Goal: Task Accomplishment & Management: Use online tool/utility

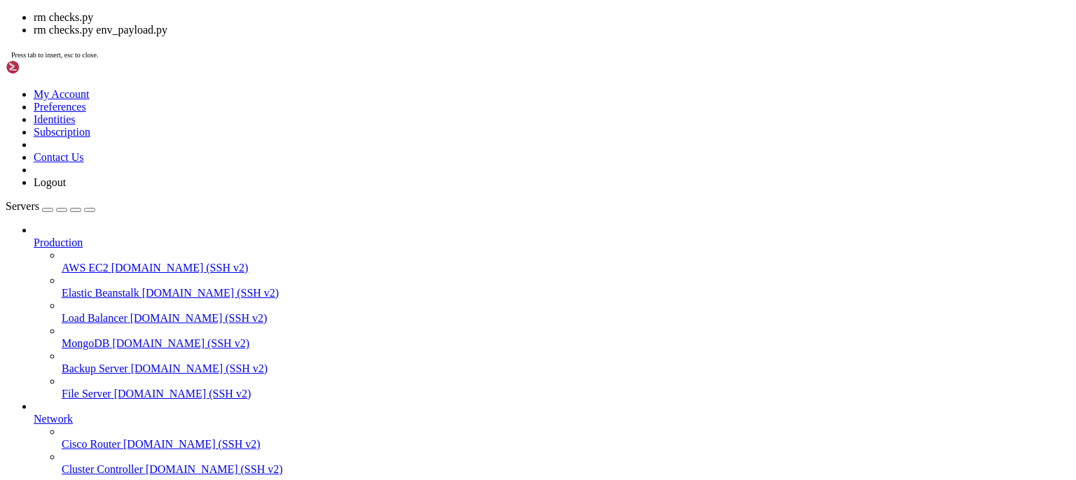
scroll to position [44543, 0]
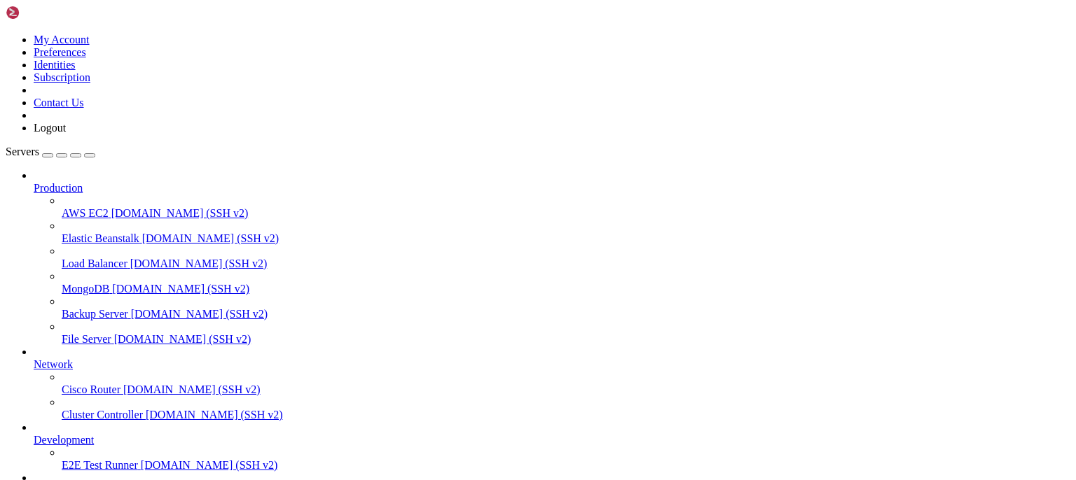
drag, startPoint x: 274, startPoint y: 1189, endPoint x: 86, endPoint y: 1180, distance: 188.6
drag, startPoint x: 10, startPoint y: 1084, endPoint x: 50, endPoint y: 1090, distance: 41.1
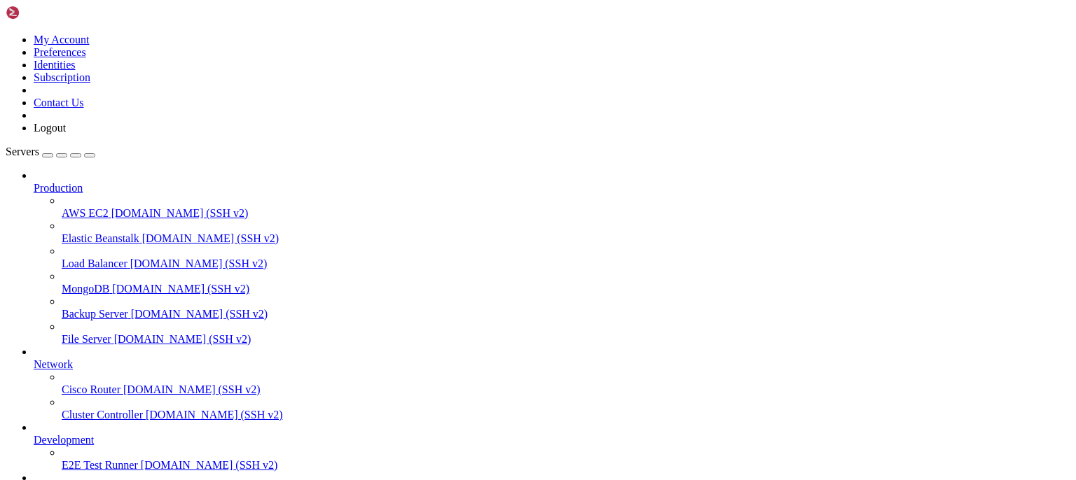
drag, startPoint x: 10, startPoint y: 1085, endPoint x: 21, endPoint y: 1085, distance: 11.2
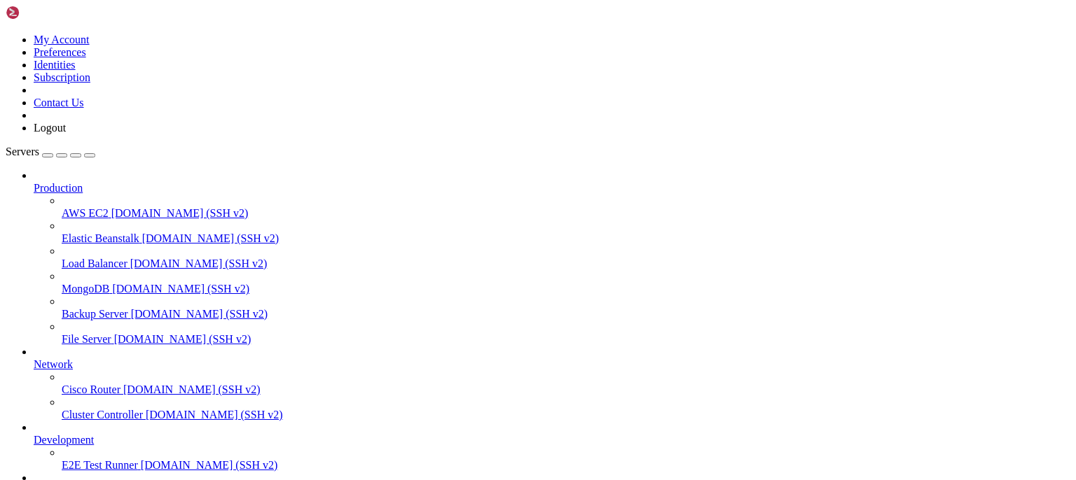
scroll to position [44820, 0]
drag, startPoint x: 11, startPoint y: 1085, endPoint x: 260, endPoint y: 1167, distance: 262.6
copy div "2025-09-28 21:24:27,122 - vpn_bot - INFO - ✅ Выделен IP: 10.8.1.9 2025-09-28 21…"
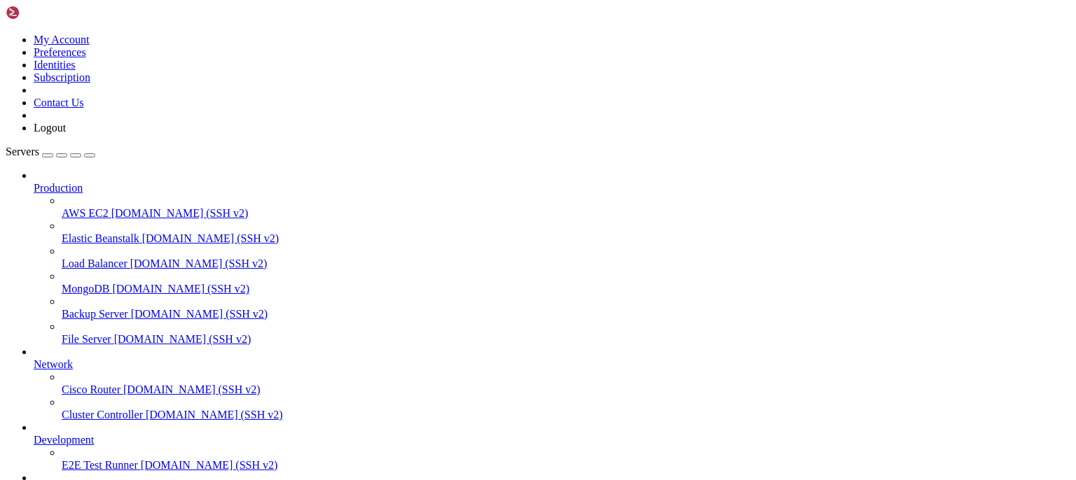
drag, startPoint x: 251, startPoint y: 1131, endPoint x: 13, endPoint y: 816, distance: 394.9
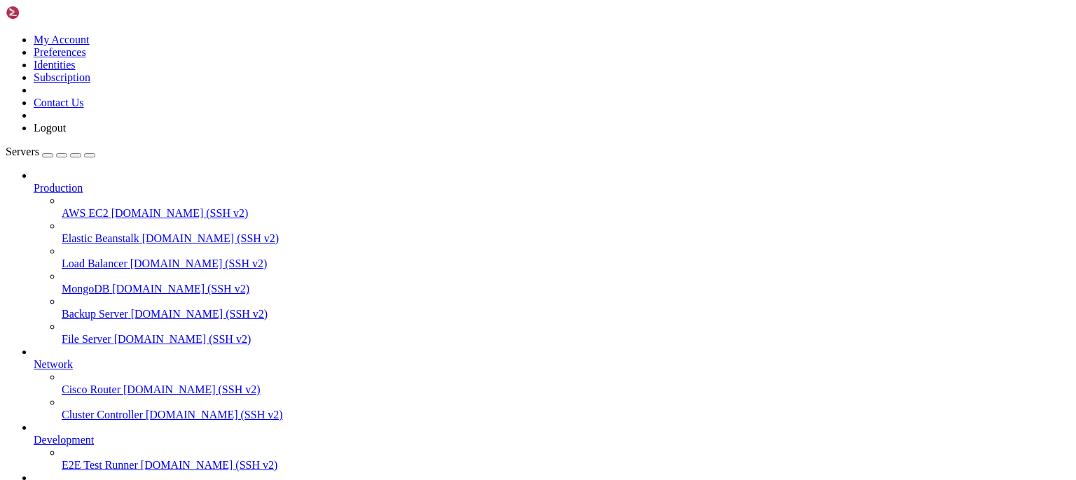
copy div "025-09-28 21:26:25,062 - vpn_bot - INFO - ✅ Выделен IP: 10.8.1.9 2025-09-28 21:…"
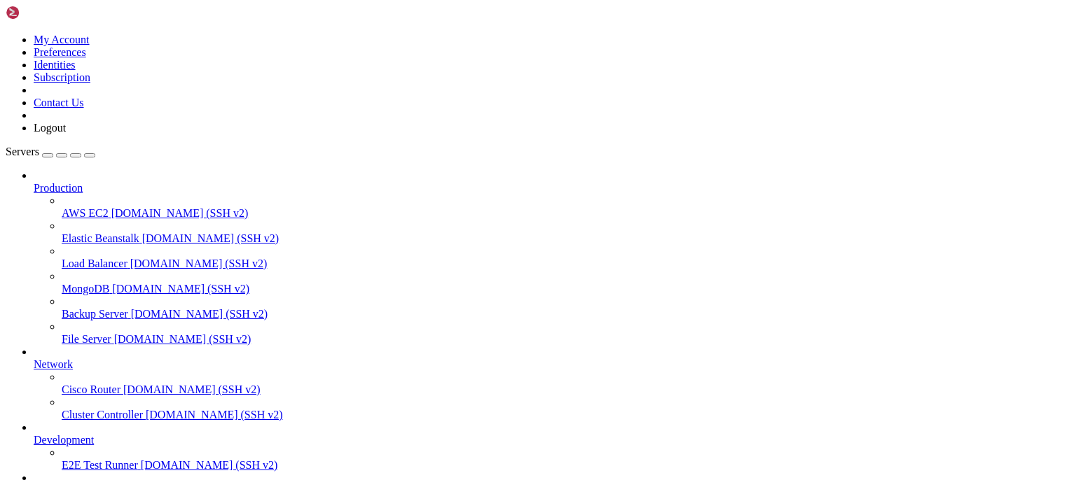
scroll to position [46014, 0]
drag, startPoint x: 53, startPoint y: 966, endPoint x: 199, endPoint y: 967, distance: 146.4
drag, startPoint x: 296, startPoint y: 978, endPoint x: 321, endPoint y: 981, distance: 24.8
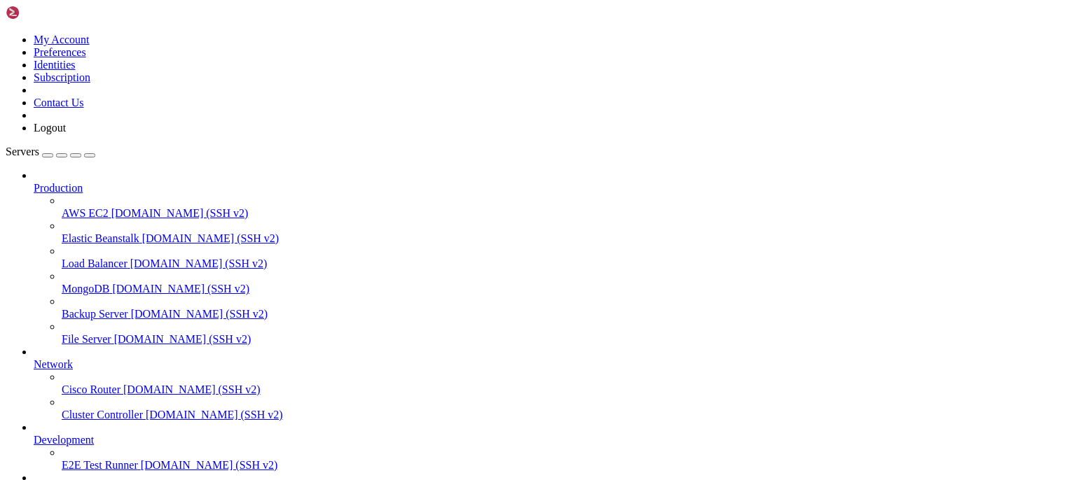
drag, startPoint x: 209, startPoint y: 989, endPoint x: 445, endPoint y: 1000, distance: 236.2
drag, startPoint x: 209, startPoint y: 1008, endPoint x: 248, endPoint y: 1008, distance: 38.5
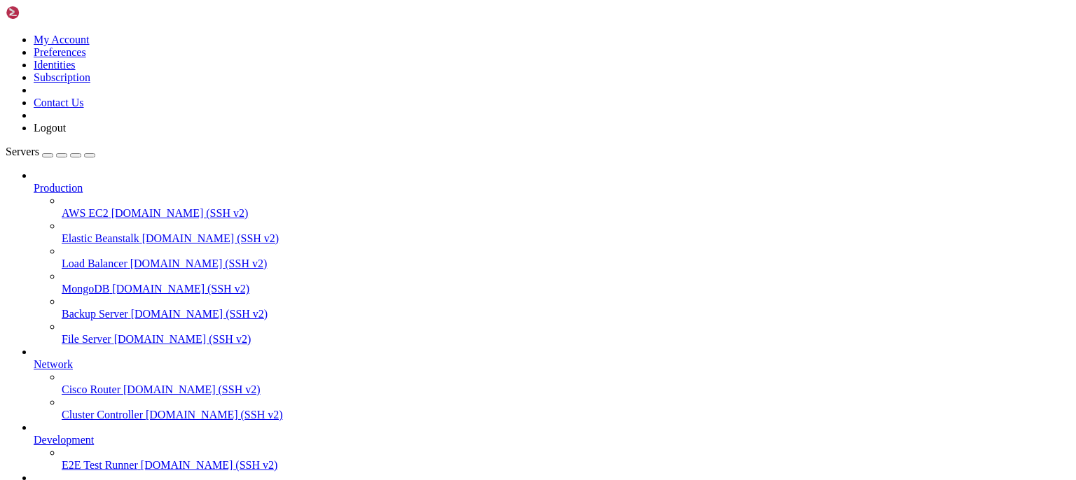
drag, startPoint x: 214, startPoint y: 999, endPoint x: 445, endPoint y: 996, distance: 230.4
drag, startPoint x: 211, startPoint y: 1042, endPoint x: 244, endPoint y: 1031, distance: 34.5
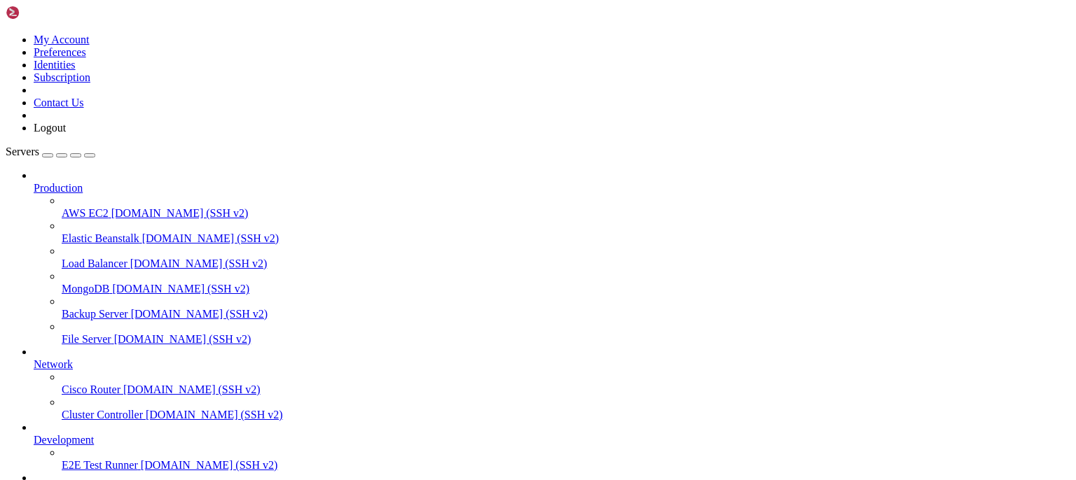
scroll to position [46677, 0]
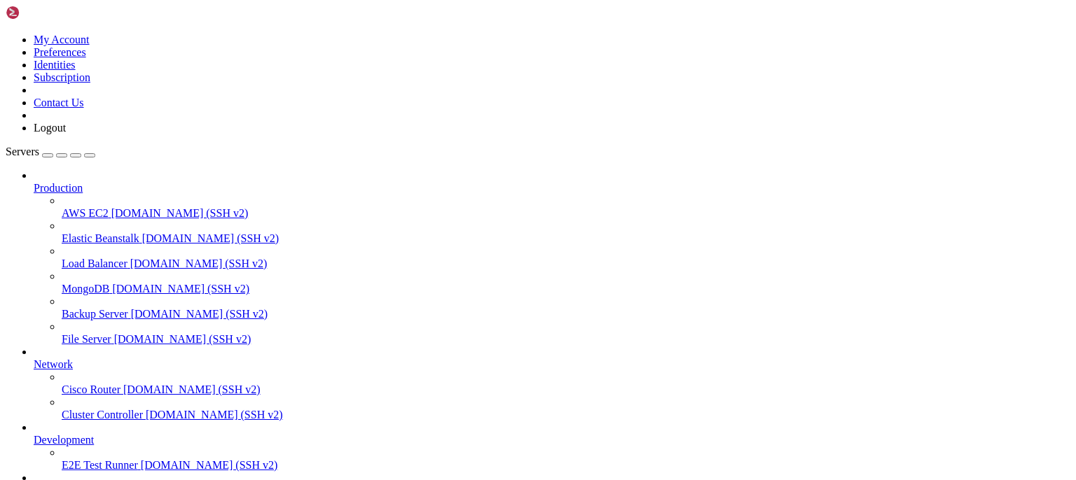
scroll to position [48439, 0]
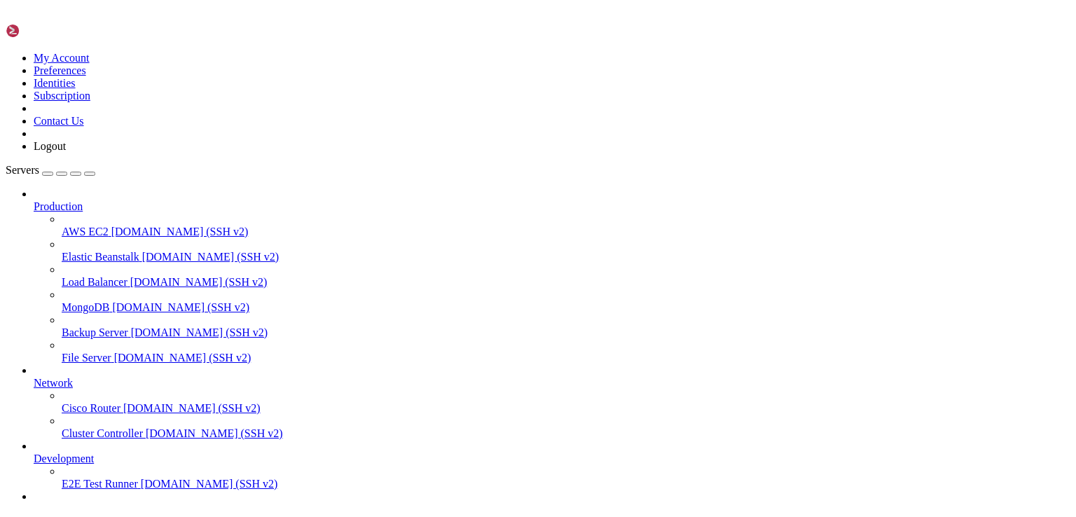
scroll to position [51302, 0]
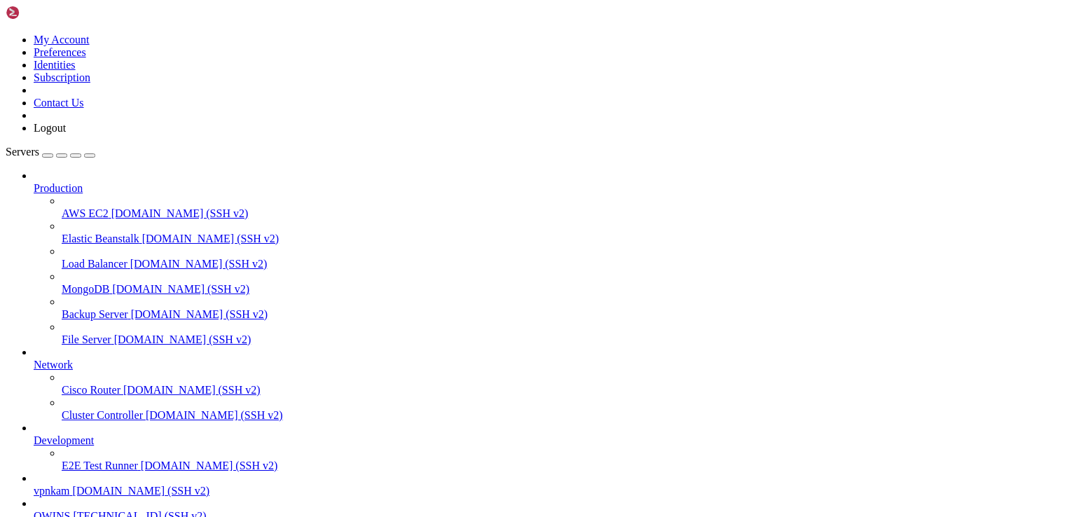
click at [75, 485] on span "[DOMAIN_NAME] (SSH v2)" at bounding box center [141, 491] width 137 height 12
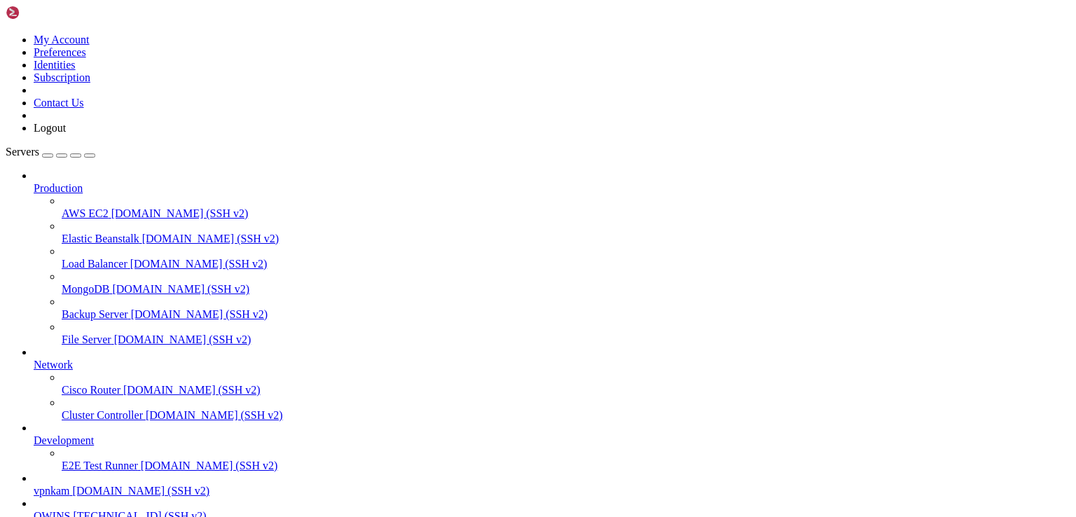
scroll to position [13, 1]
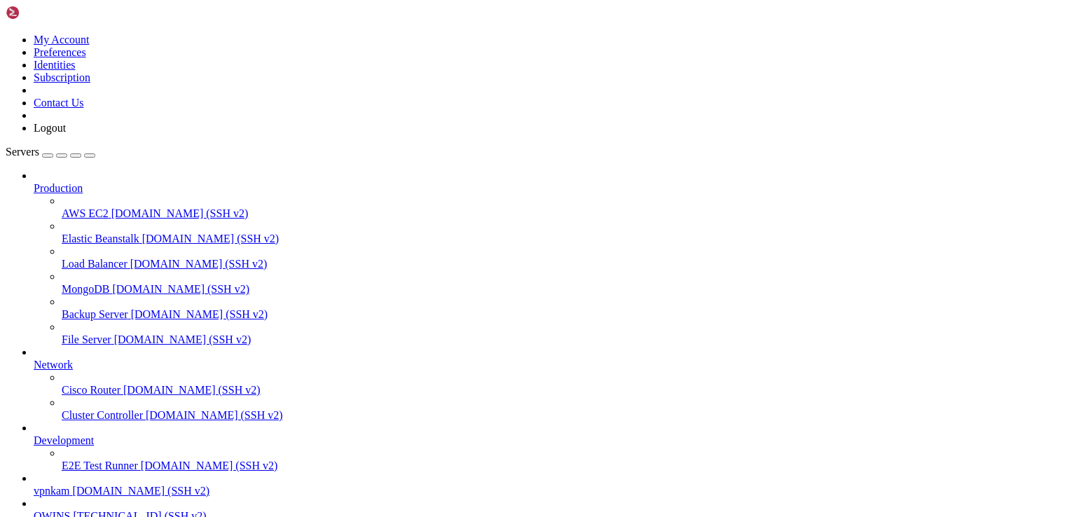
drag, startPoint x: 249, startPoint y: 457, endPoint x: 249, endPoint y: 443, distance: 14.0
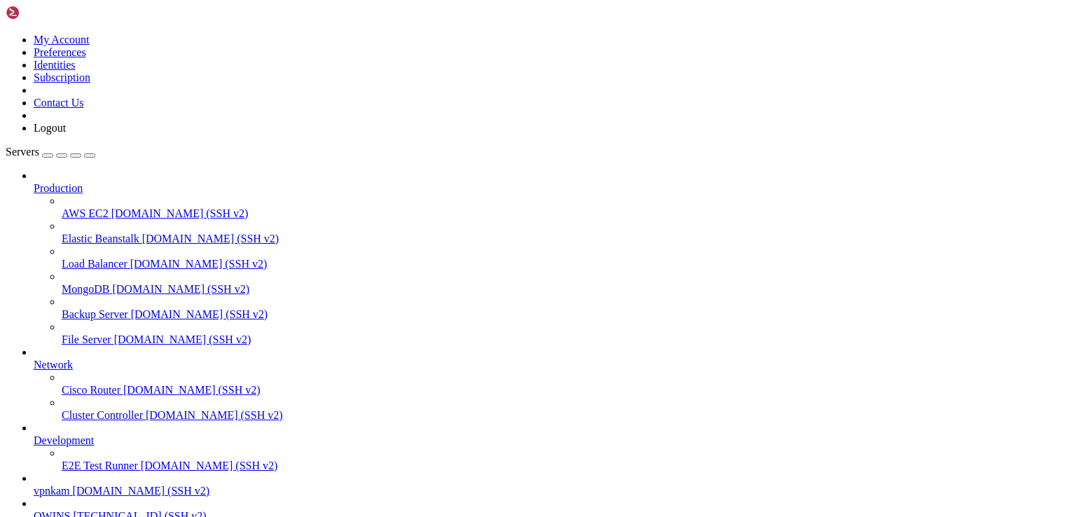
click at [70, 510] on span "QWINS" at bounding box center [52, 516] width 36 height 12
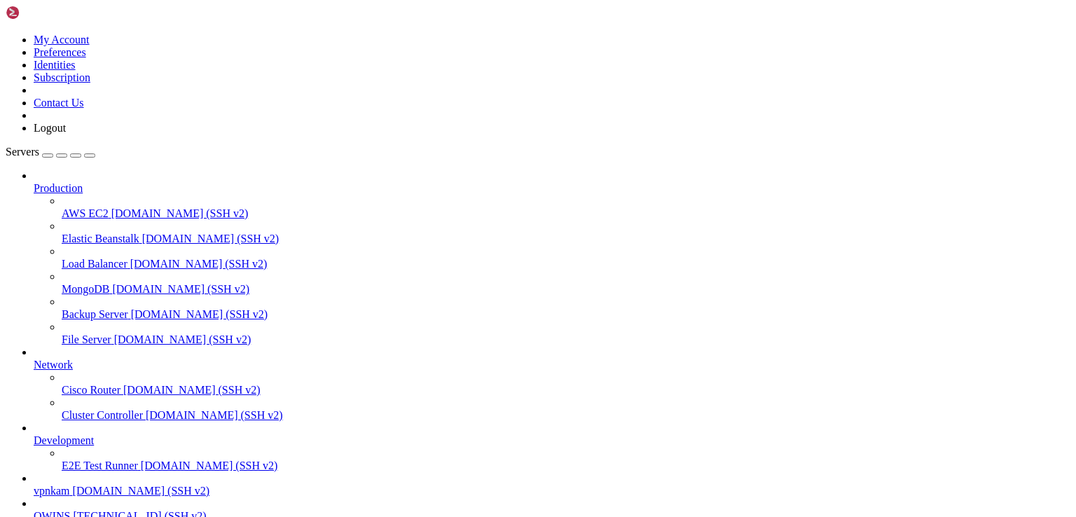
drag, startPoint x: 125, startPoint y: 1223, endPoint x: 99, endPoint y: 1221, distance: 26.8
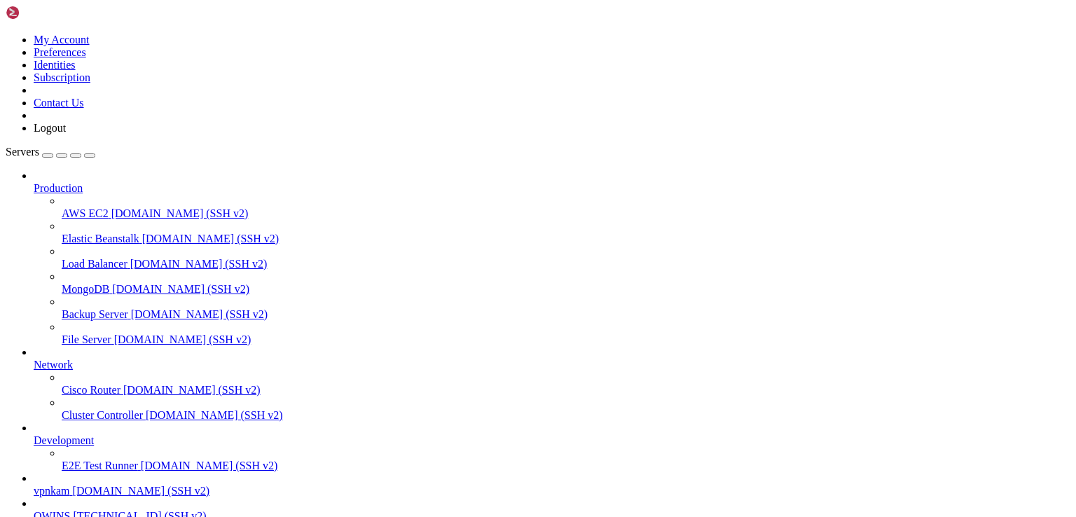
scroll to position [1655, 0]
drag, startPoint x: 64, startPoint y: 1225, endPoint x: 11, endPoint y: 850, distance: 378.5
copy div "bash-5.1# cat opt/amnezia/awg/wg0.conf [Interface] PrivateKey = kK07uSpTlkmi6Hi…"
drag, startPoint x: 611, startPoint y: 217, endPoint x: 412, endPoint y: 164, distance: 205.9
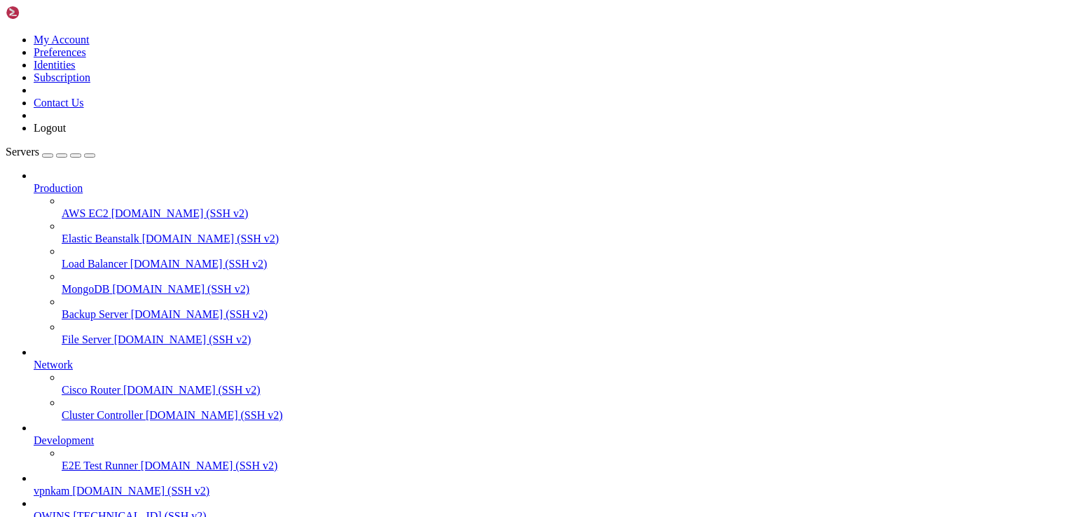
click at [70, 510] on span "QWINS" at bounding box center [52, 516] width 36 height 12
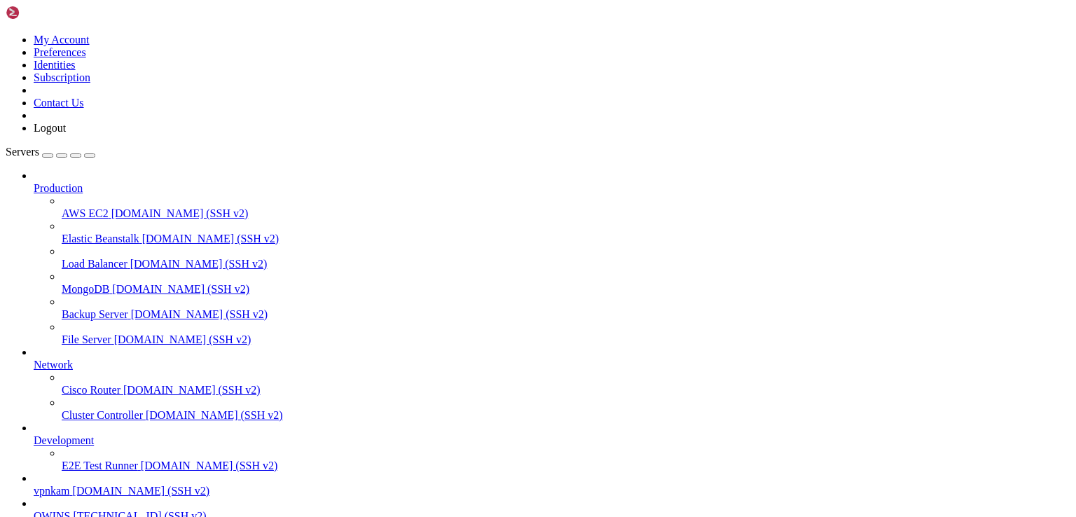
click at [70, 485] on span "vpnkam" at bounding box center [52, 491] width 36 height 12
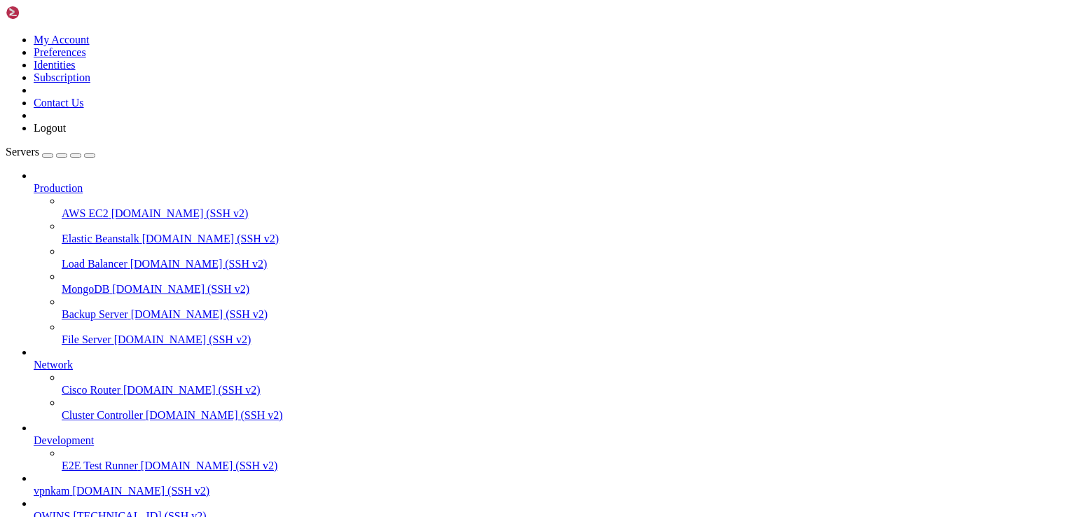
click at [70, 510] on span "QWINS" at bounding box center [52, 516] width 36 height 12
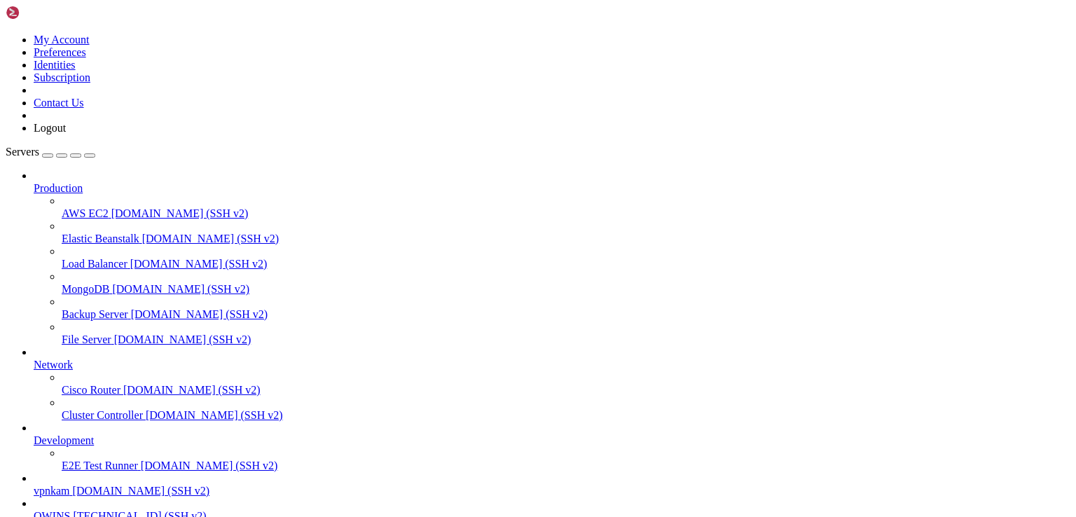
scroll to position [0, 0]
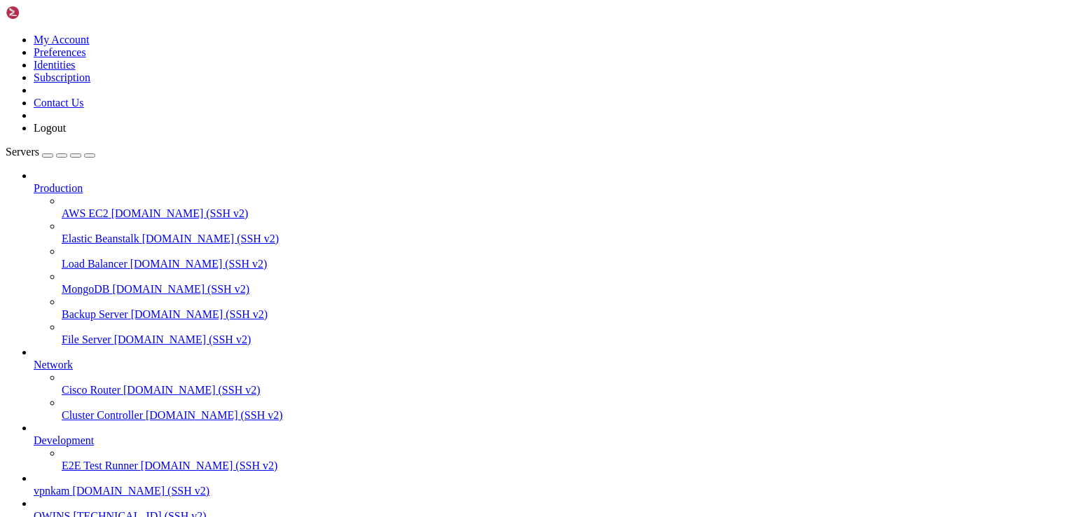
drag, startPoint x: 56, startPoint y: 1153, endPoint x: 11, endPoint y: 900, distance: 257.5
copy div "bash-5.1# cat opt/amnezia/awg/wg0.conf [Peer] PublicKey = m4ymFiIWwnWRTI2mEElhr…"
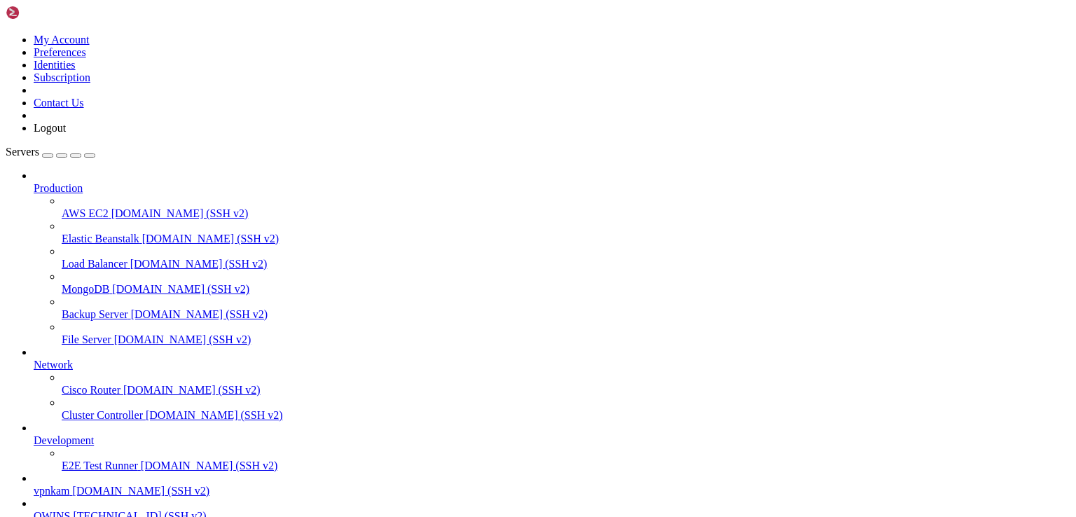
click at [61, 510] on span "QWINS" at bounding box center [52, 516] width 36 height 12
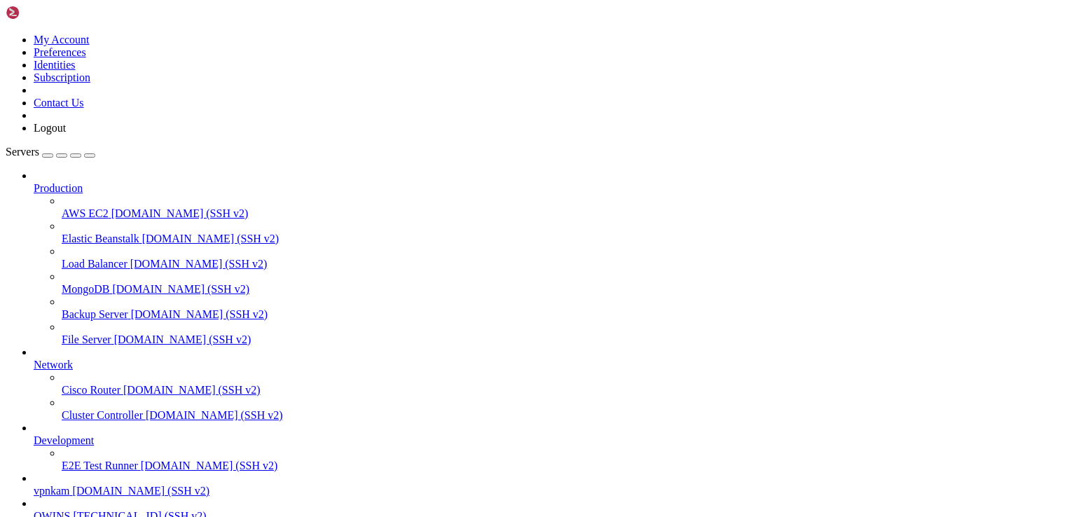
click at [61, 510] on span "QWINS" at bounding box center [52, 516] width 36 height 12
drag, startPoint x: 532, startPoint y: 242, endPoint x: 720, endPoint y: 279, distance: 191.3
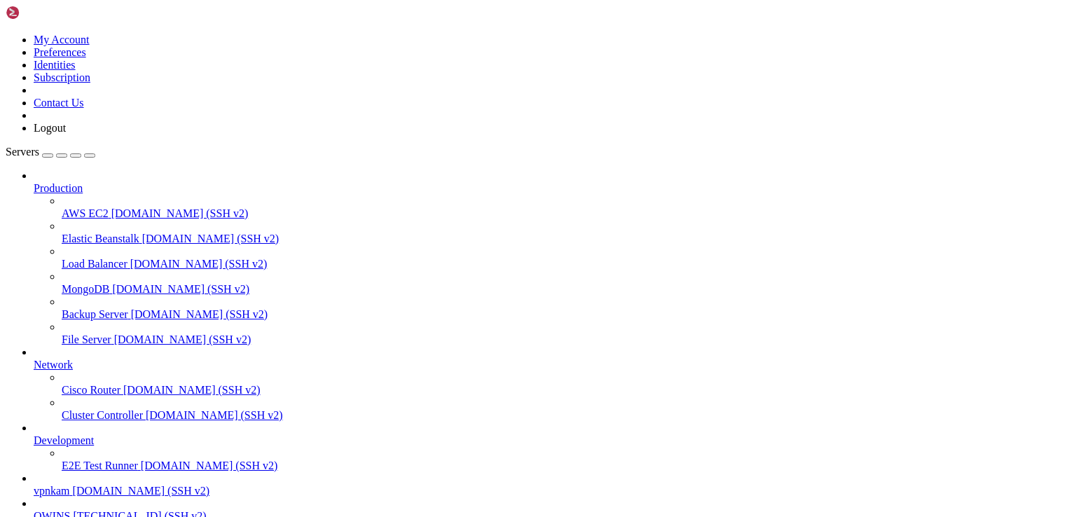
click at [77, 485] on span "[DOMAIN_NAME] (SSH v2)" at bounding box center [141, 491] width 137 height 12
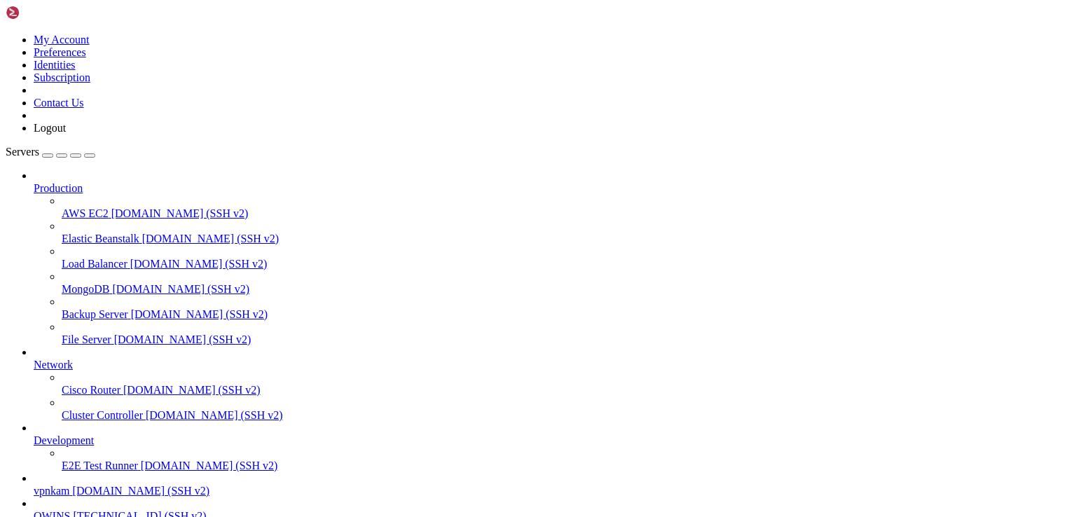
click at [64, 510] on span "QWINS" at bounding box center [52, 516] width 36 height 12
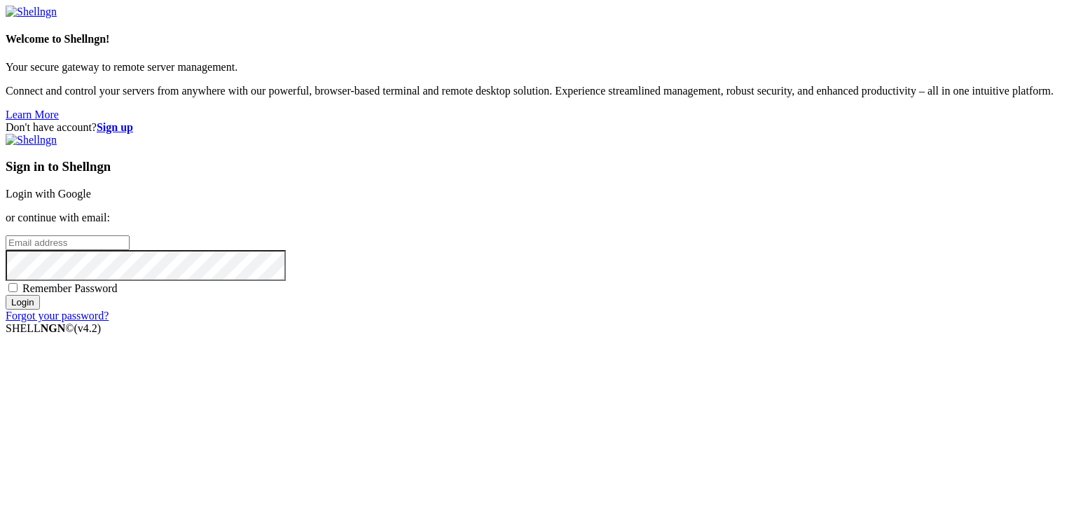
click at [91, 195] on link "Login with Google" at bounding box center [48, 194] width 85 height 12
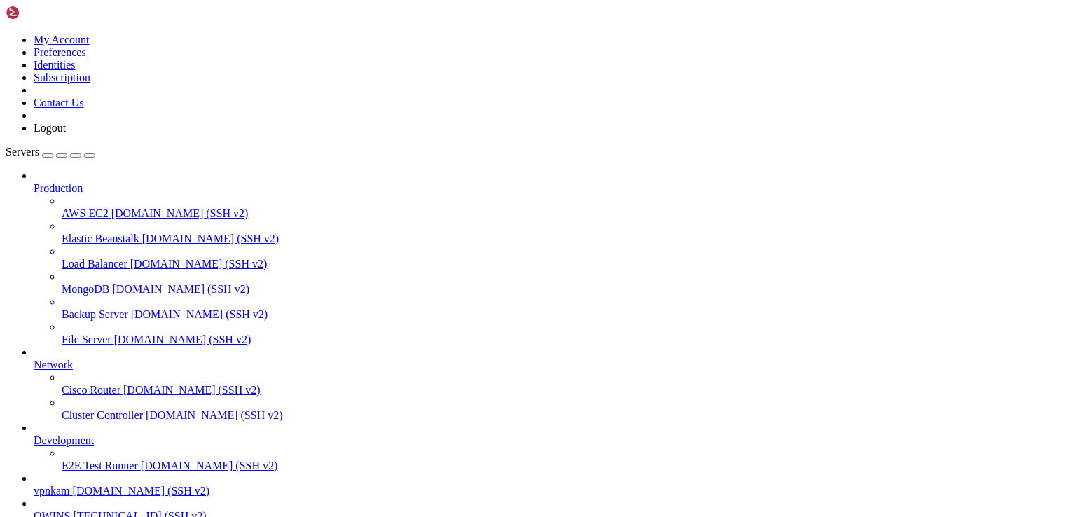
drag, startPoint x: 123, startPoint y: 1134, endPoint x: 12, endPoint y: 918, distance: 243.0
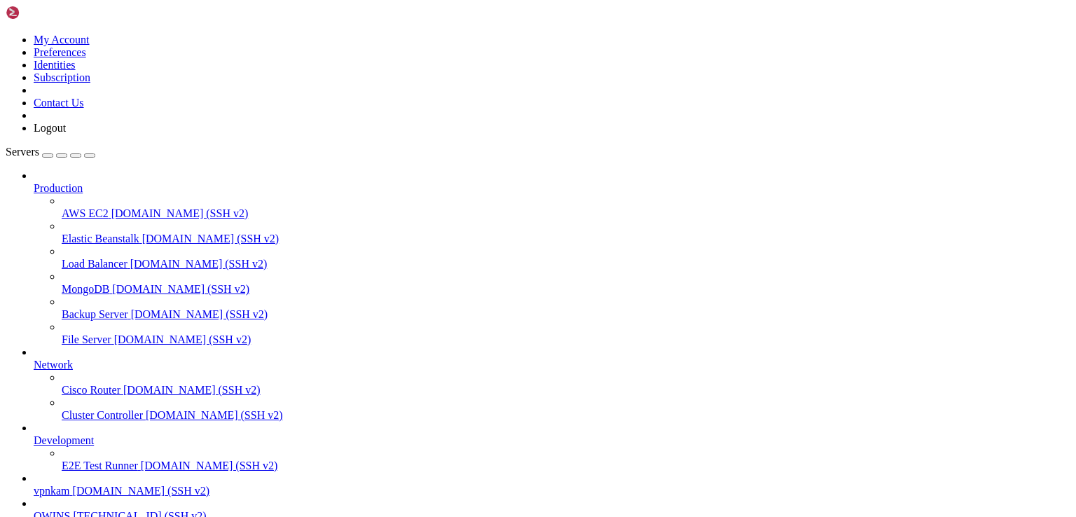
drag, startPoint x: 128, startPoint y: 1139, endPoint x: 11, endPoint y: 909, distance: 258.7
drag, startPoint x: 11, startPoint y: 909, endPoint x: 109, endPoint y: 1054, distance: 175.4
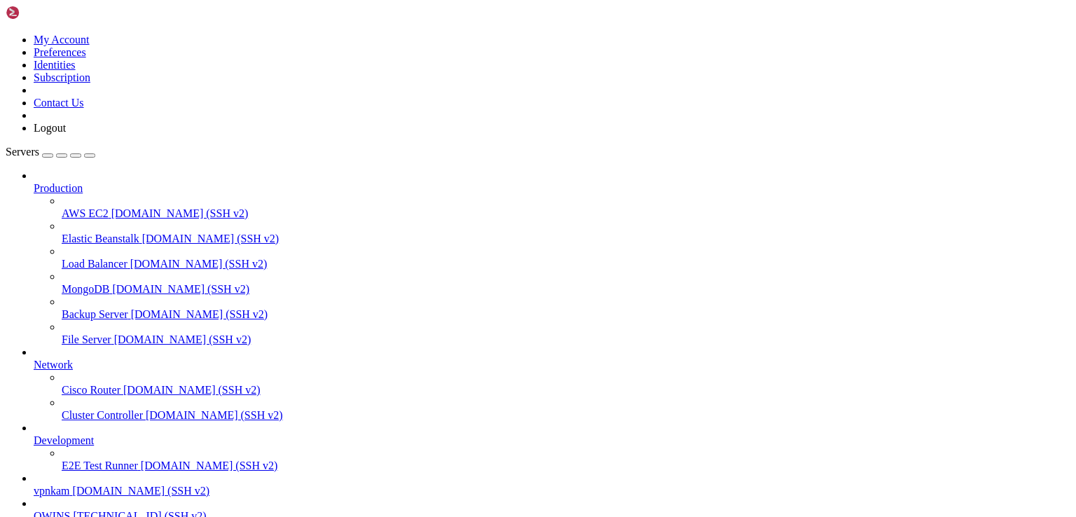
drag, startPoint x: 57, startPoint y: 1146, endPoint x: 11, endPoint y: 909, distance: 241.3
copy div "root@4549squidsbased:~# docker exec -it amnezia-awg bash bash-5.1# wg show wg0 …"
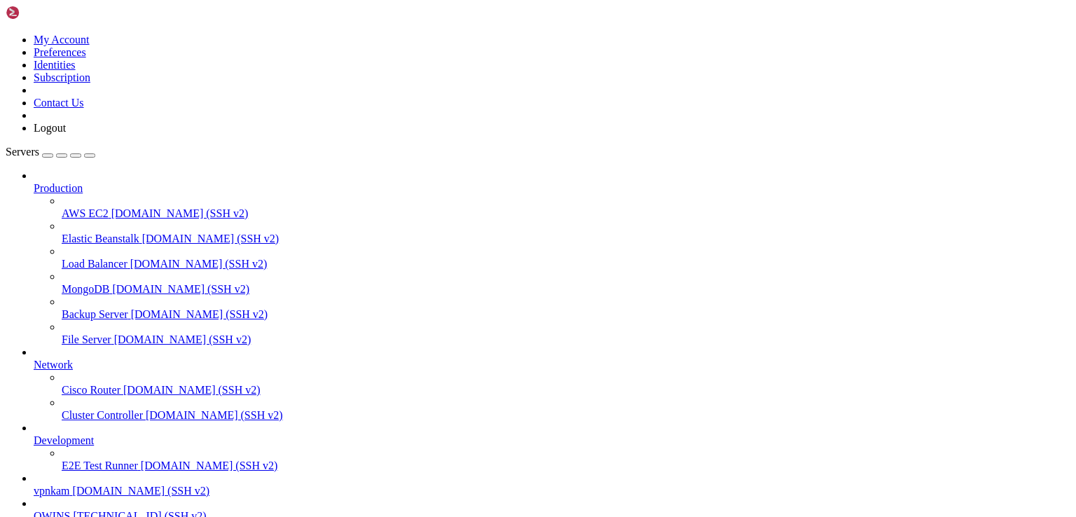
click at [73, 485] on span "[DOMAIN_NAME] (SSH v2)" at bounding box center [141, 491] width 137 height 12
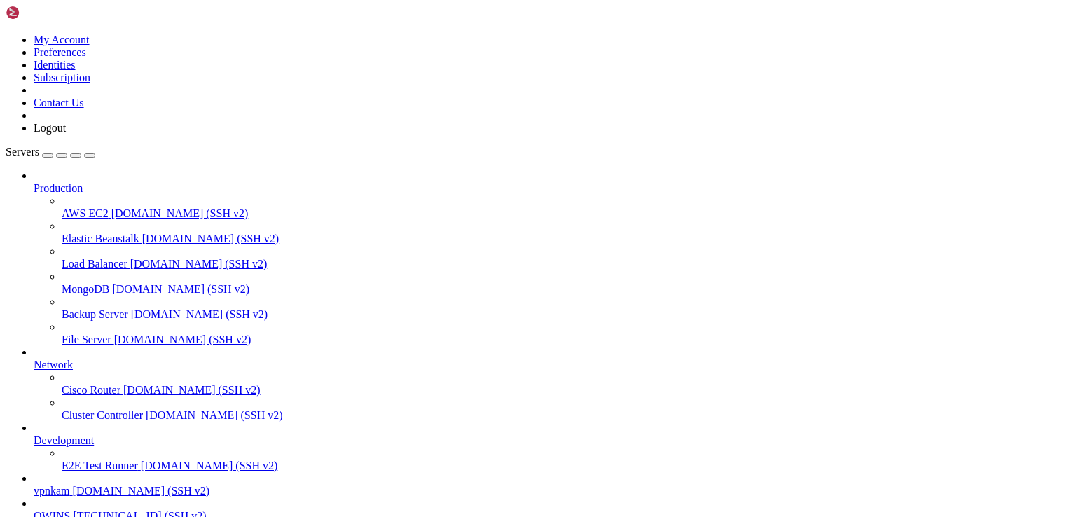
scroll to position [0, 0]
click at [56, 485] on span "vpnkam" at bounding box center [52, 491] width 36 height 12
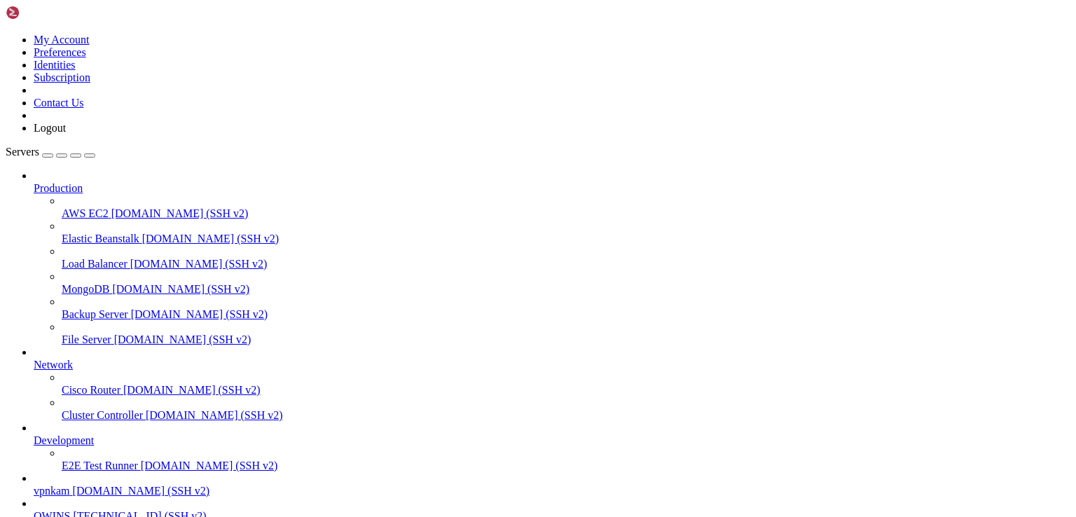
click at [70, 510] on span "QWINS" at bounding box center [52, 516] width 36 height 12
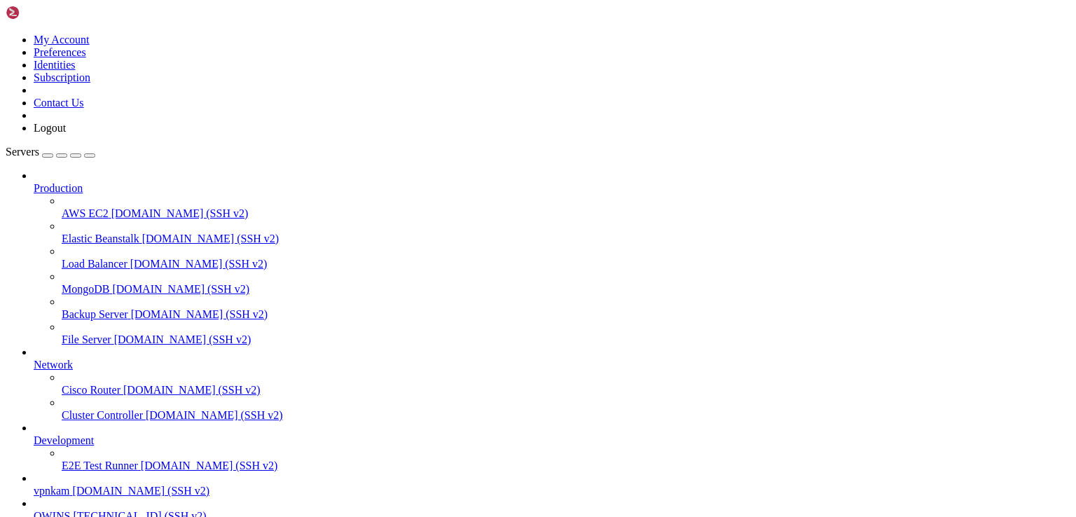
drag, startPoint x: 139, startPoint y: 921, endPoint x: 134, endPoint y: 934, distance: 14.2
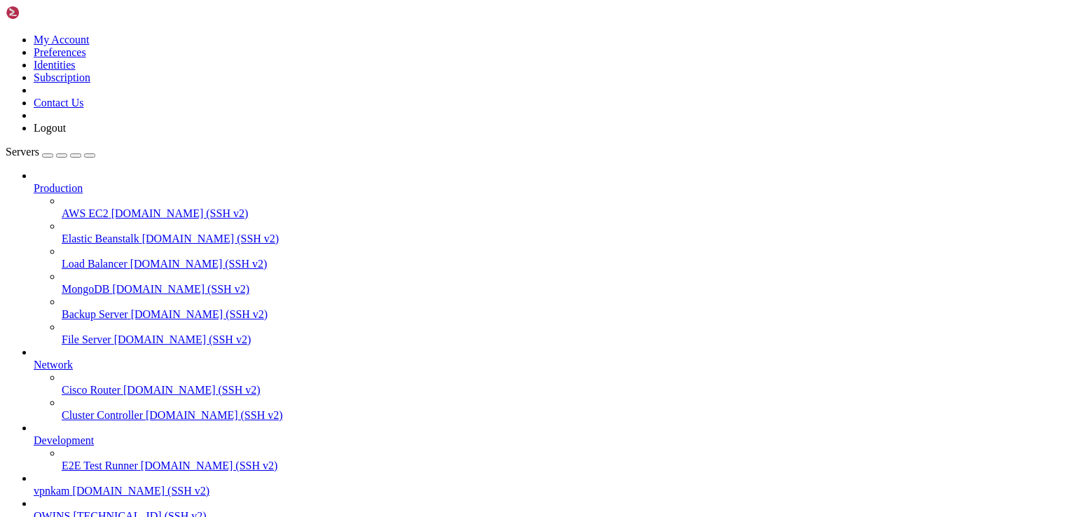
drag, startPoint x: 75, startPoint y: 1111, endPoint x: 260, endPoint y: 1106, distance: 184.9
copy x-row "Ygh8JdDHEdqx/ebAhBezMyMrSH6B07Ys3rjW5KUxyR4="
